Goal: Navigation & Orientation: Go to known website

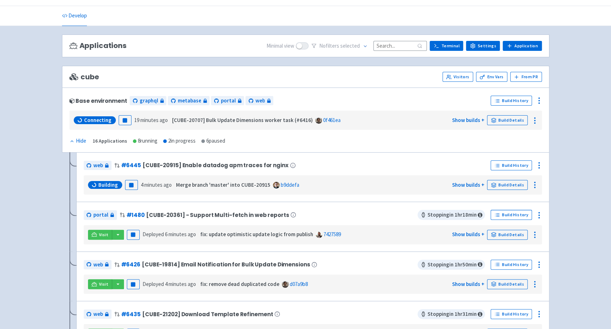
scroll to position [116, 0]
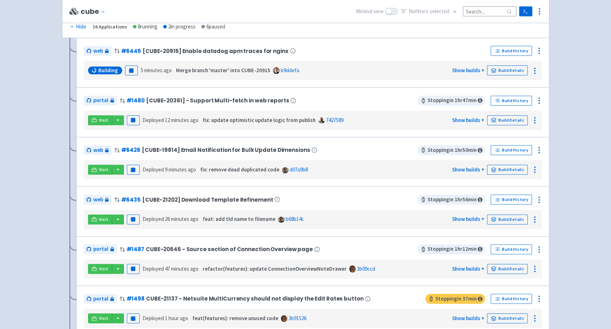
scroll to position [139, 0]
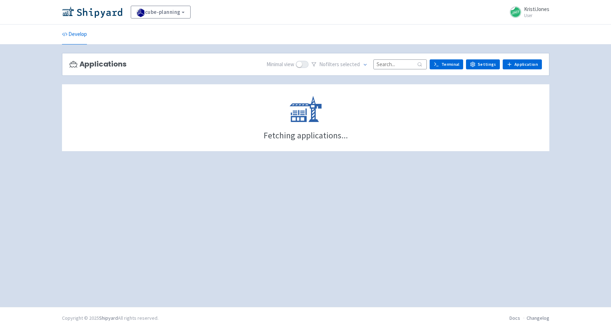
scroll to position [139, 0]
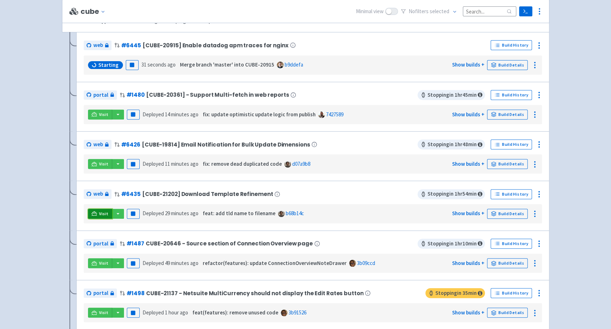
click at [90, 209] on link "Visit" at bounding box center [100, 214] width 24 height 10
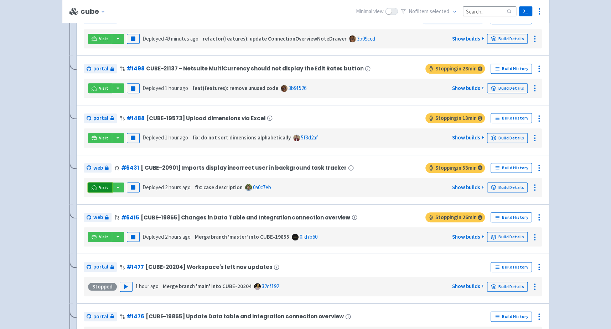
click at [95, 185] on icon at bounding box center [94, 187] width 5 height 5
